Goal: Task Accomplishment & Management: Use online tool/utility

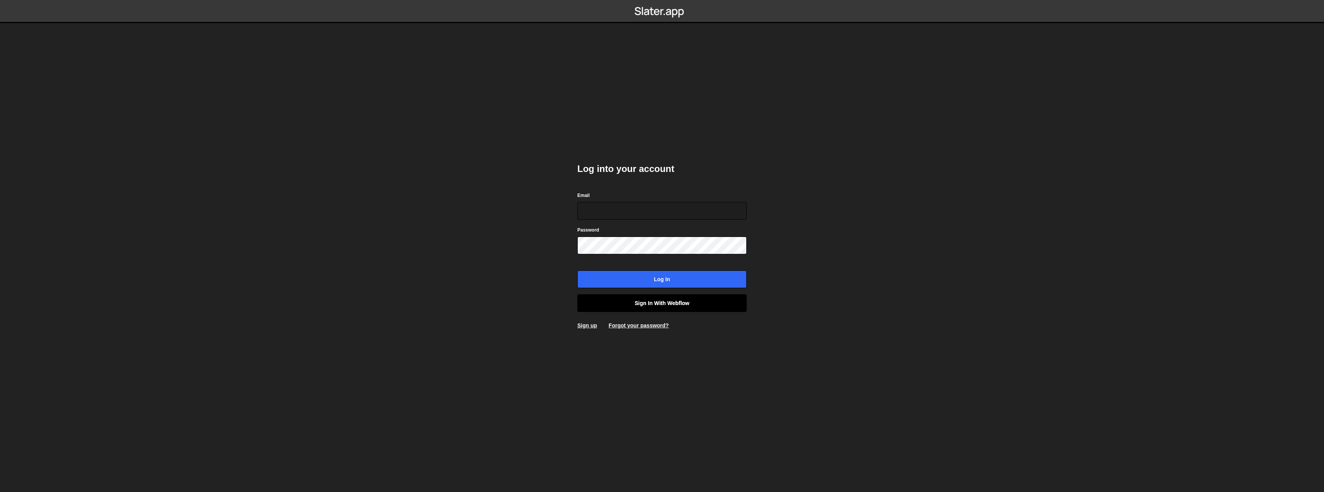
click at [675, 304] on link "Sign in with Webflow" at bounding box center [661, 303] width 169 height 18
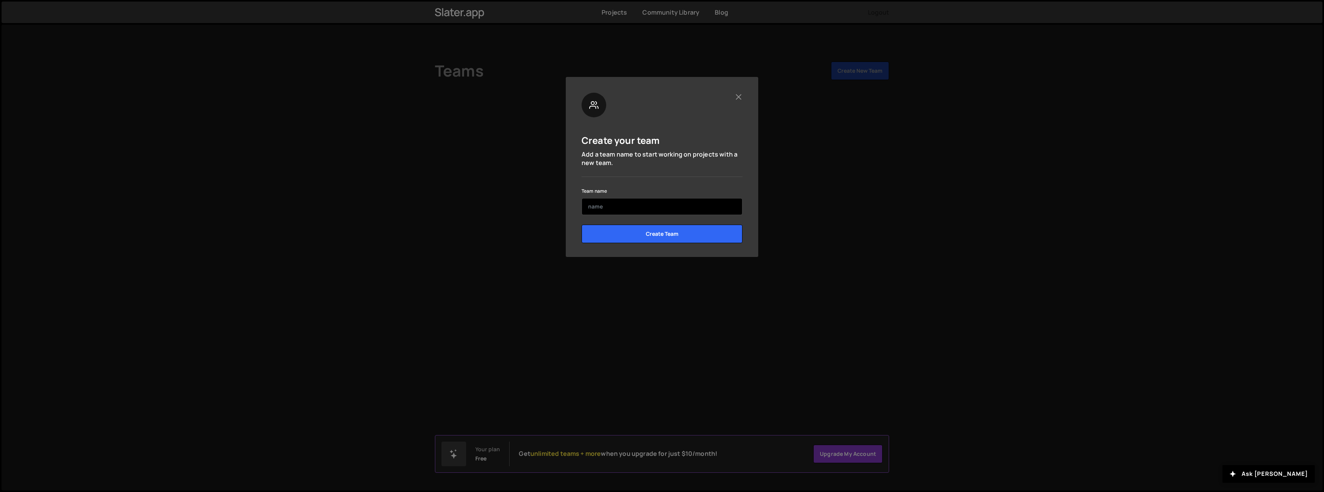
click at [612, 210] on input "text" at bounding box center [661, 206] width 161 height 17
type input "Alex"
click at [613, 228] on input "Create Team" at bounding box center [661, 234] width 161 height 18
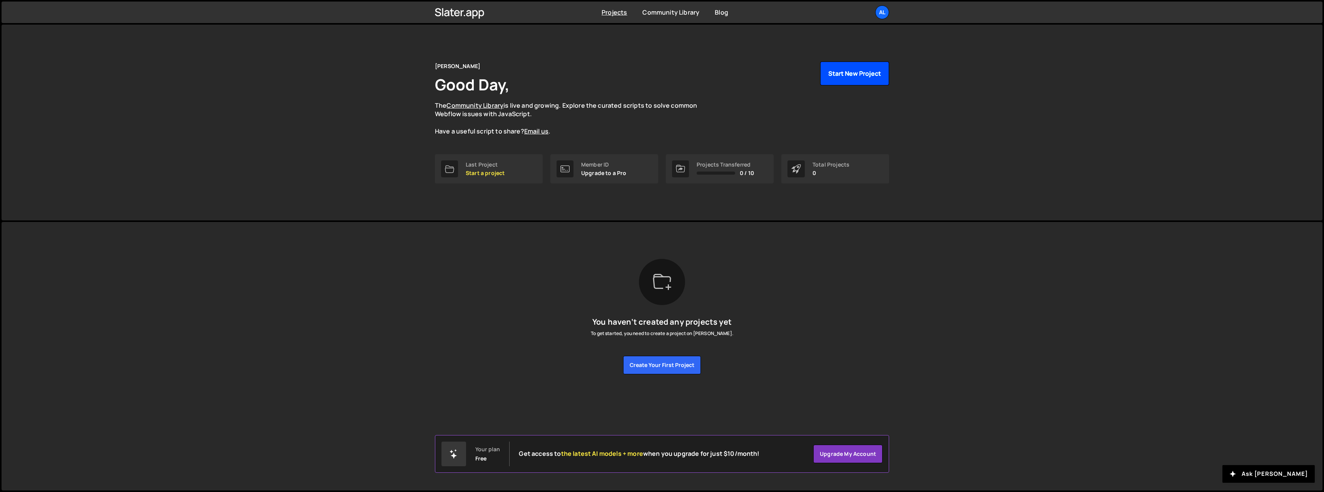
click at [877, 72] on button "Start New Project" at bounding box center [854, 74] width 69 height 24
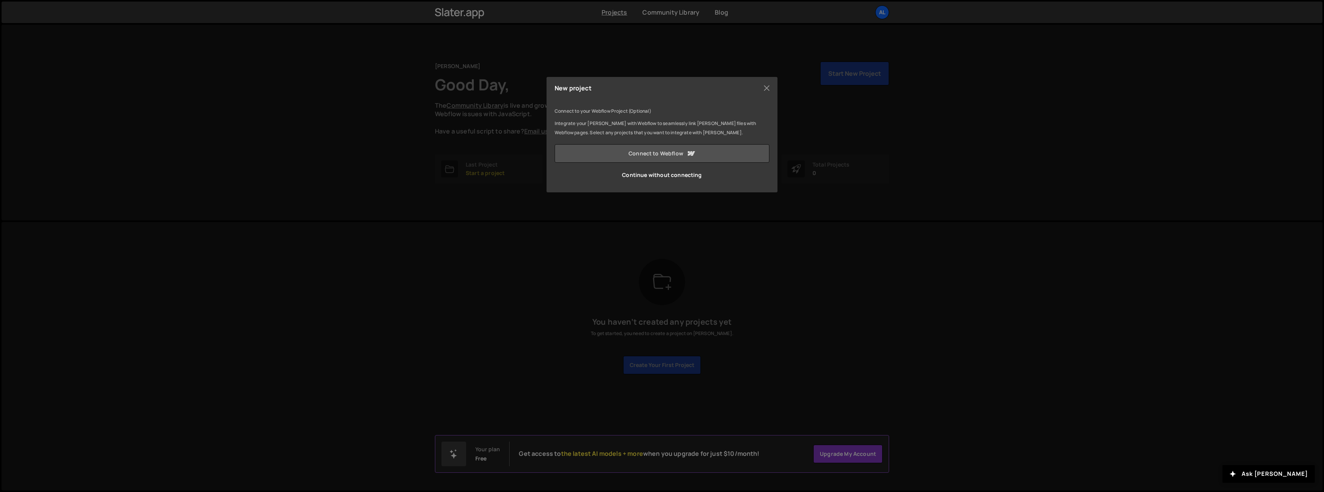
click at [707, 152] on link "Connect to Webflow" at bounding box center [661, 153] width 215 height 18
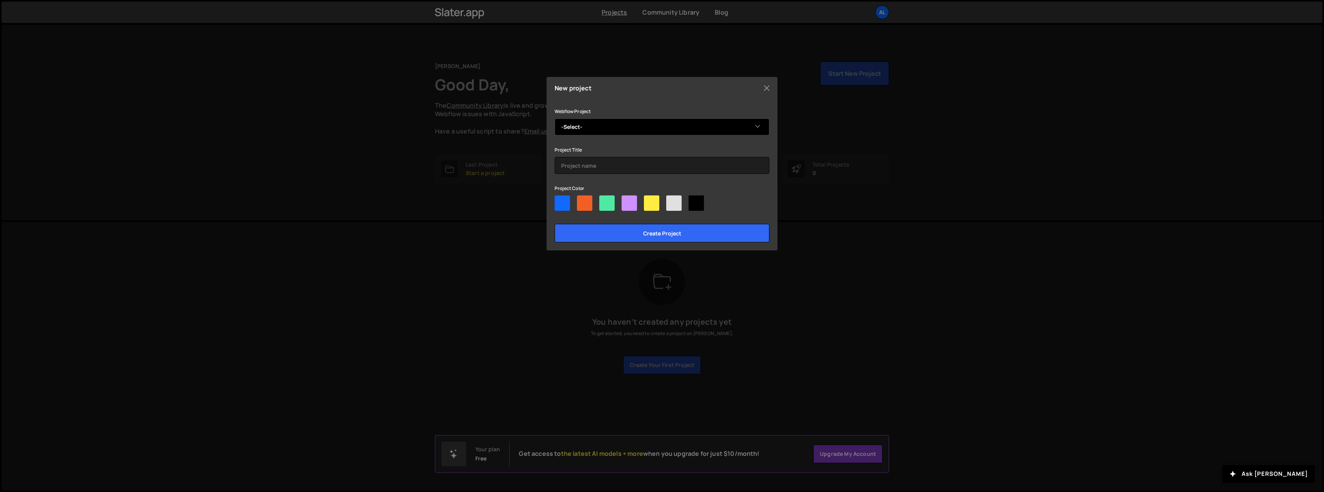
click at [685, 134] on select "-Select- dominicinidesign" at bounding box center [661, 127] width 215 height 17
select select "68b9ecdaba0fe02ccd7287d0"
click at [554, 119] on select "-Select- dominicinidesign" at bounding box center [661, 127] width 215 height 17
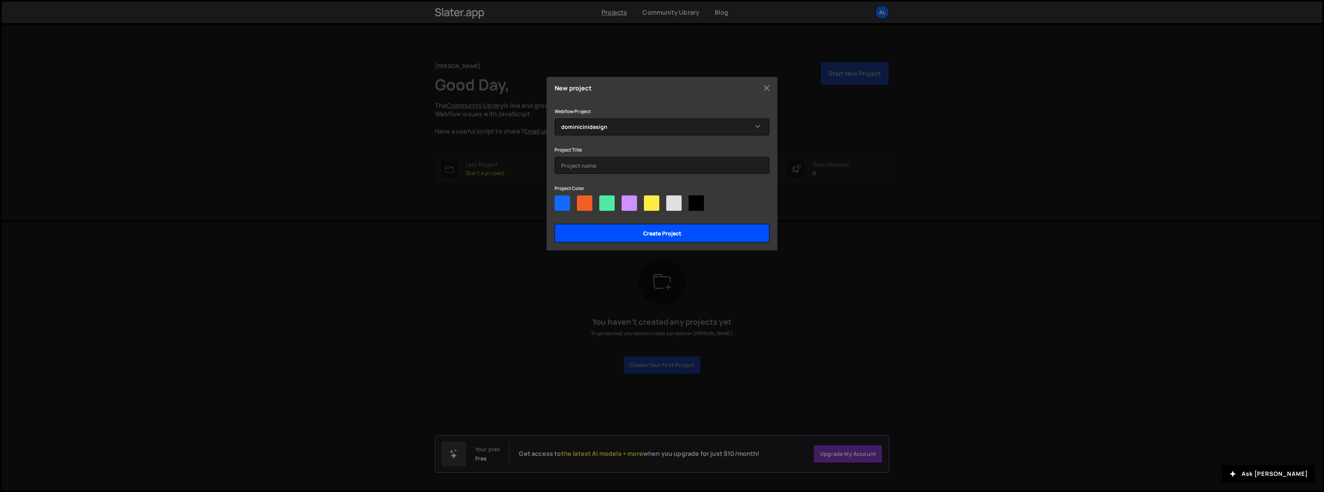
click at [649, 232] on input "Create project" at bounding box center [661, 233] width 215 height 18
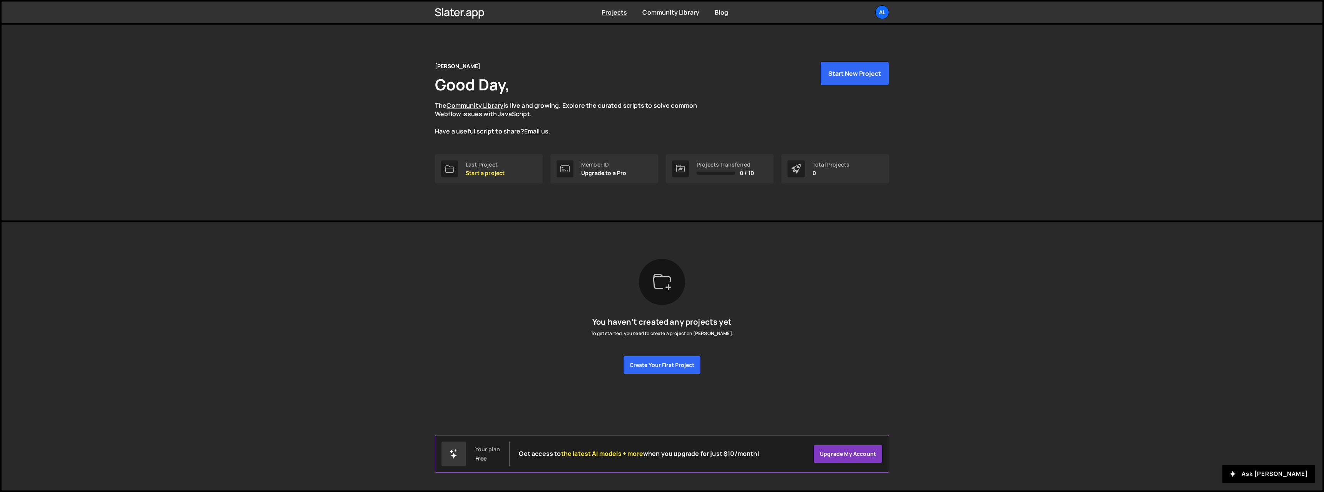
click at [621, 18] on div "Projects [GEOGRAPHIC_DATA] Blog Al Projects Your Teams Account Upgrade Logout" at bounding box center [661, 13] width 477 height 22
click at [621, 15] on link "Projects" at bounding box center [613, 12] width 25 height 8
